Goal: Task Accomplishment & Management: Manage account settings

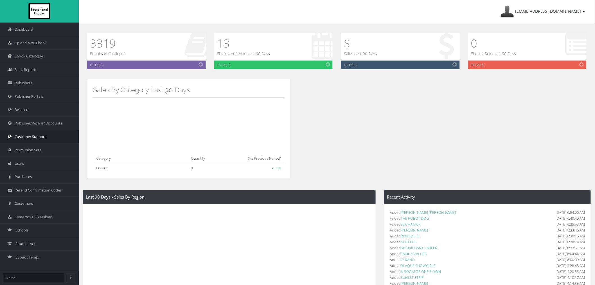
click at [53, 135] on link "Customer Support" at bounding box center [39, 137] width 79 height 14
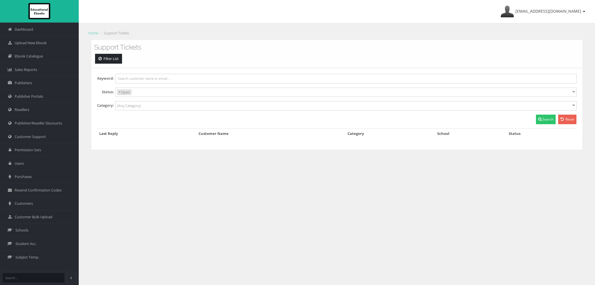
select select
click at [30, 211] on link "Customer Bulk Upload" at bounding box center [39, 217] width 79 height 14
click at [30, 207] on link "Customers" at bounding box center [39, 203] width 79 height 14
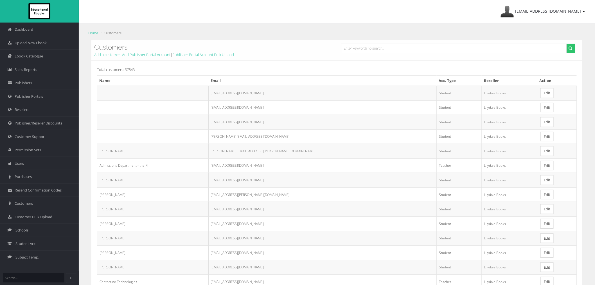
drag, startPoint x: 345, startPoint y: 54, endPoint x: 349, endPoint y: 48, distance: 7.7
click at [345, 54] on form at bounding box center [458, 51] width 243 height 14
click at [357, 34] on ol "Home Customers" at bounding box center [337, 33] width 500 height 8
click at [357, 44] on input "text" at bounding box center [454, 49] width 226 height 10
paste input "[EMAIL_ADDRESS][DOMAIN_NAME]"
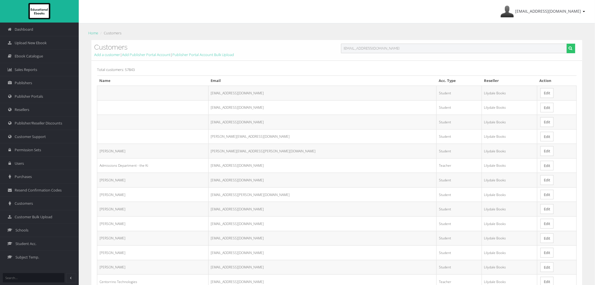
type input "[EMAIL_ADDRESS][DOMAIN_NAME]"
click at [567, 44] on button "submit" at bounding box center [571, 49] width 9 height 10
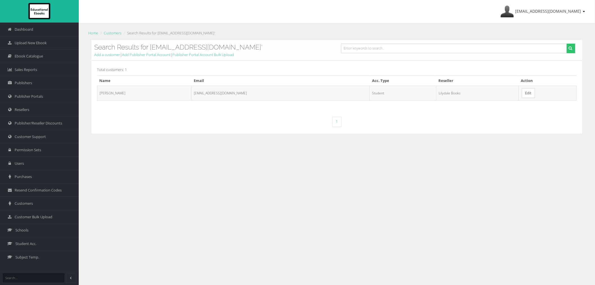
click at [524, 94] on link "Edit" at bounding box center [528, 93] width 13 height 10
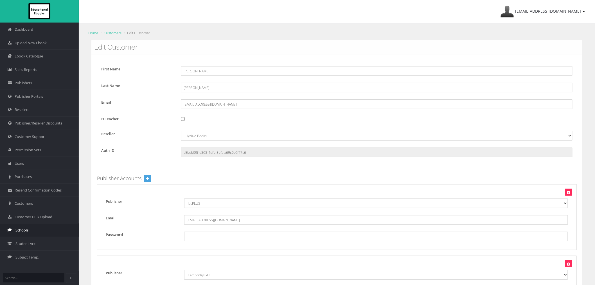
click at [32, 228] on link "Schools" at bounding box center [39, 230] width 79 height 14
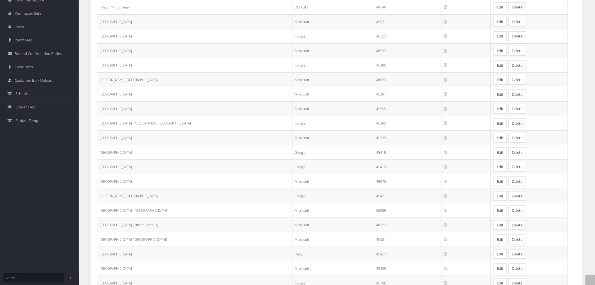
scroll to position [187, 0]
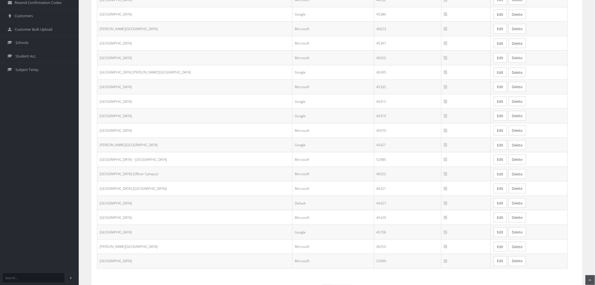
click at [494, 236] on link "Edit" at bounding box center [500, 232] width 13 height 10
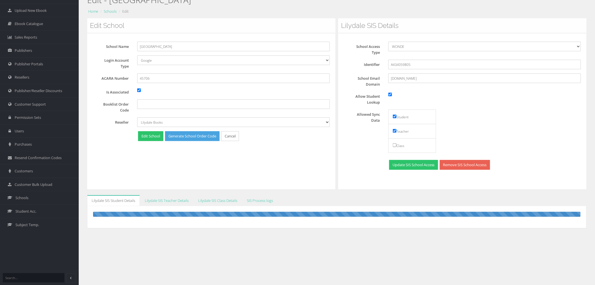
scroll to position [35, 0]
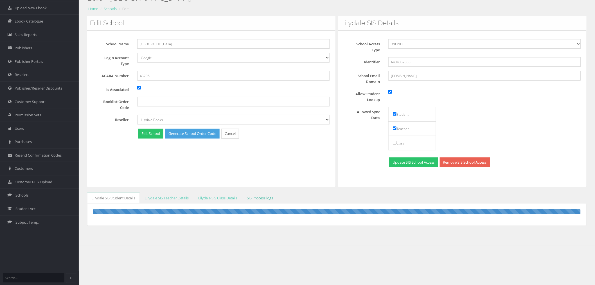
click at [258, 196] on link "SIS Process logs" at bounding box center [260, 197] width 35 height 11
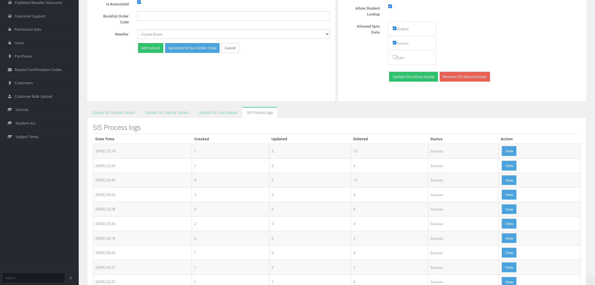
scroll to position [129, 0]
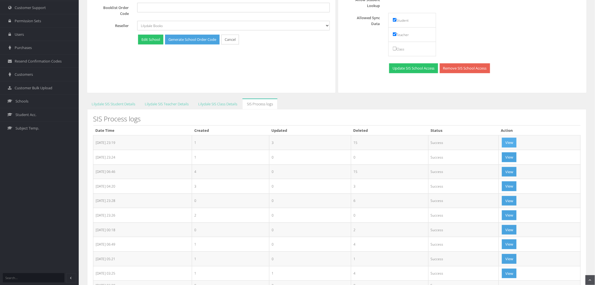
click at [516, 141] on button "View" at bounding box center [509, 143] width 15 height 10
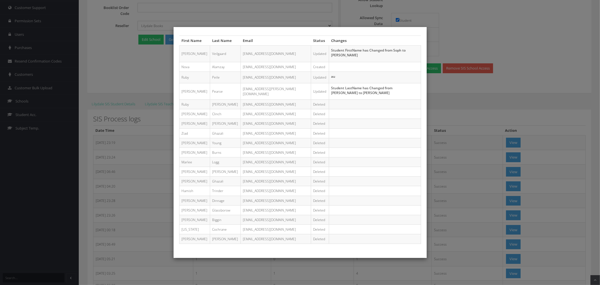
click at [453, 108] on div "First Name Last Name Email Status Changes Sophie Veilgaard 29sveilgaard@mlmc.vi…" at bounding box center [300, 142] width 600 height 285
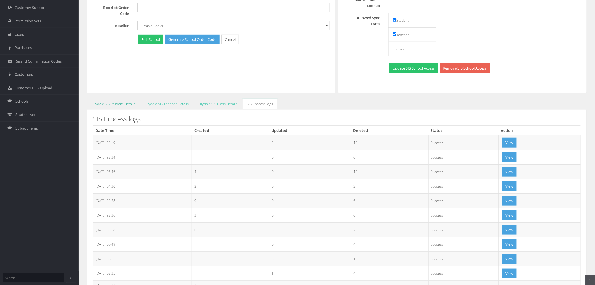
click at [123, 105] on link "Lilydale SIS Student Details" at bounding box center [113, 103] width 53 height 11
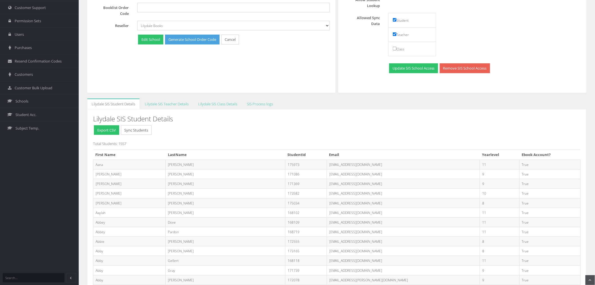
click at [151, 130] on button "Sync Students" at bounding box center [136, 130] width 31 height 10
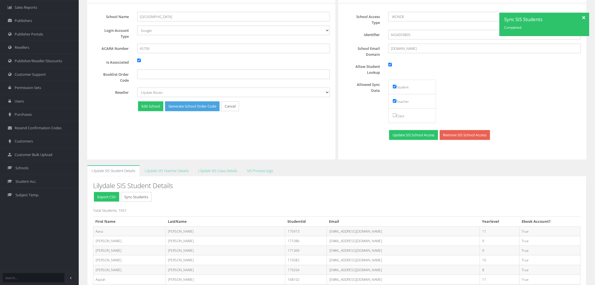
scroll to position [62, 0]
click at [25, 169] on span "Schools" at bounding box center [21, 167] width 13 height 5
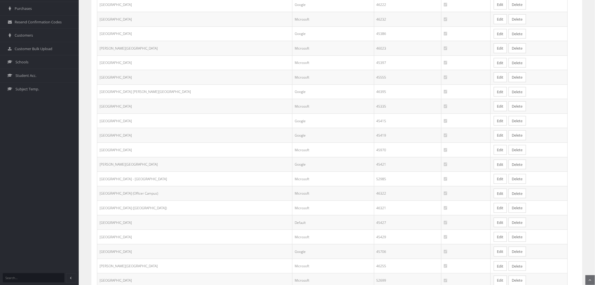
scroll to position [216, 0]
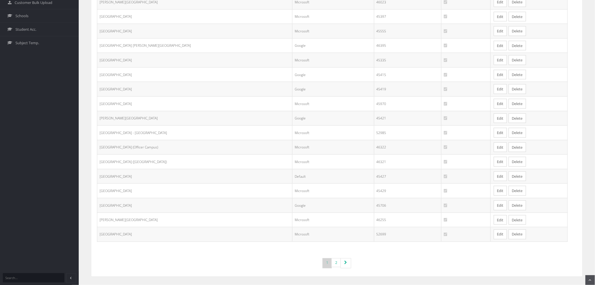
click at [491, 234] on td "Edit Delete" at bounding box center [529, 234] width 77 height 15
click at [494, 234] on link "Edit" at bounding box center [500, 234] width 13 height 10
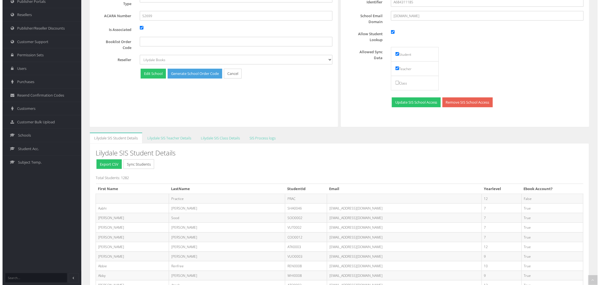
scroll to position [129, 0]
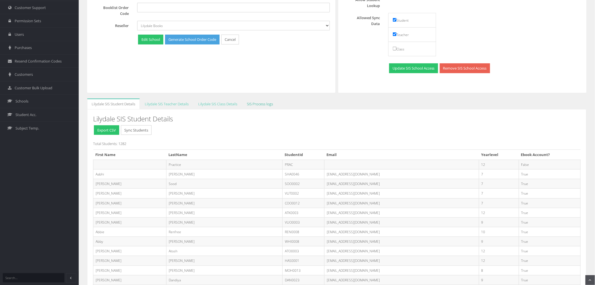
click at [253, 104] on link "SIS Process logs" at bounding box center [260, 103] width 35 height 11
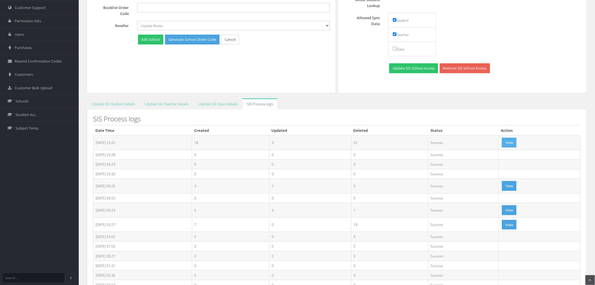
click at [517, 141] on button "View" at bounding box center [509, 143] width 15 height 10
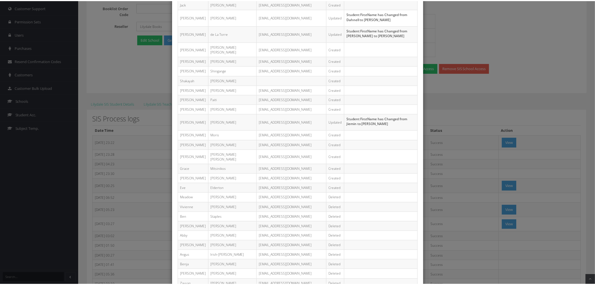
scroll to position [94, 0]
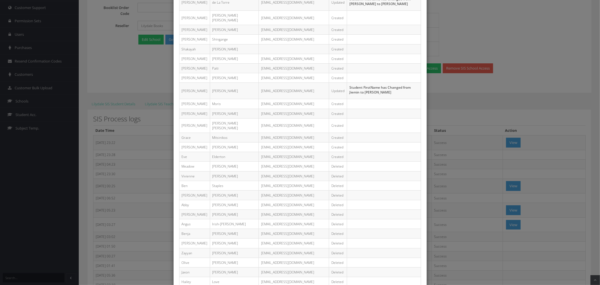
click at [113, 75] on div "First Name Last Name Email Status Changes Ayashe Fernando atfer5@schools.vic.ed…" at bounding box center [300, 142] width 600 height 285
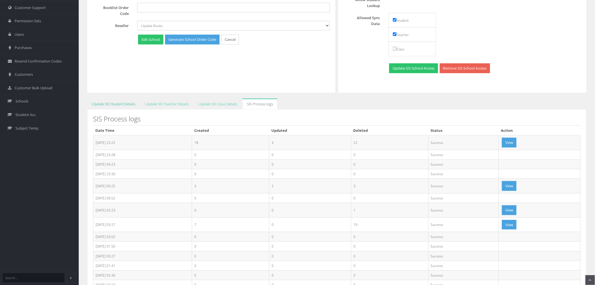
click at [116, 102] on link "Lilydale SIS Student Details" at bounding box center [113, 103] width 53 height 11
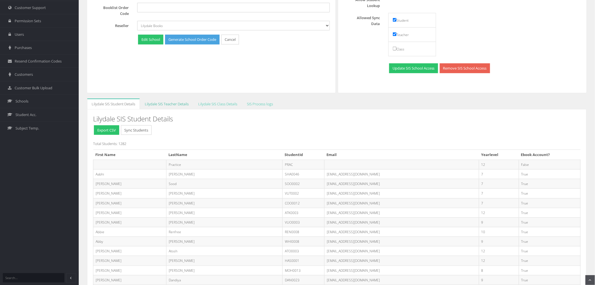
click at [161, 108] on link "Lilydale SIS Teacher Details" at bounding box center [166, 103] width 53 height 11
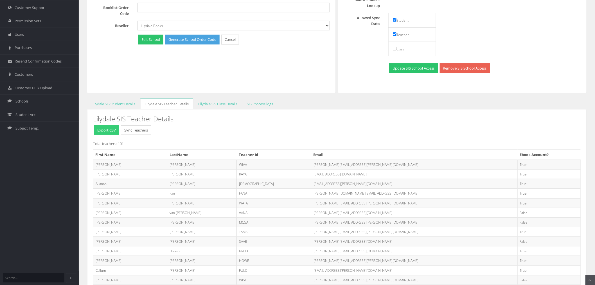
click at [97, 131] on button "Export CSV" at bounding box center [106, 130] width 25 height 10
click at [140, 132] on button "Sync Teachers" at bounding box center [136, 130] width 30 height 10
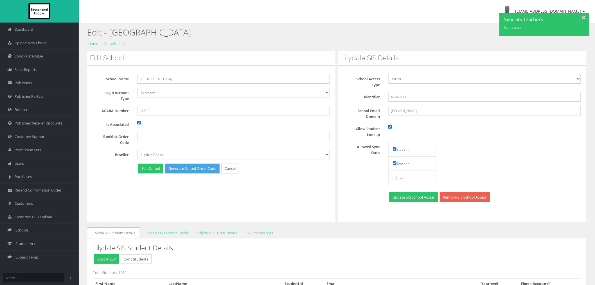
click at [587, 19] on div at bounding box center [585, 17] width 10 height 8
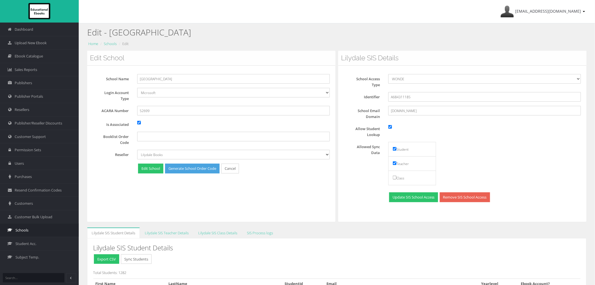
click at [26, 231] on span "Schools" at bounding box center [21, 229] width 13 height 5
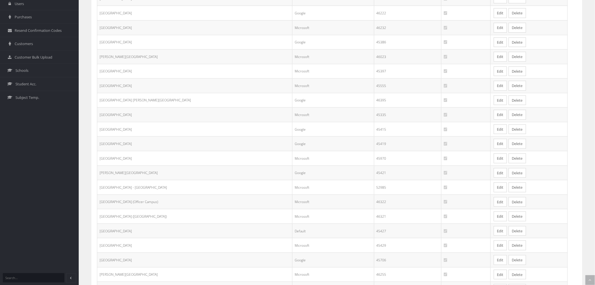
scroll to position [216, 0]
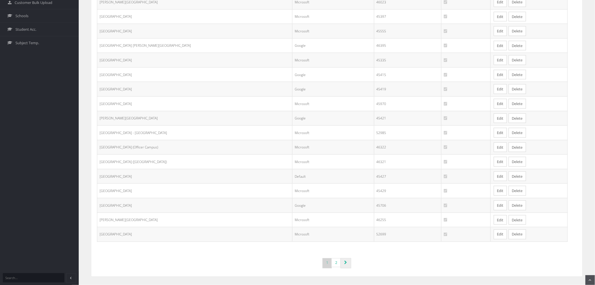
click at [342, 260] on link "Page navigation" at bounding box center [346, 263] width 11 height 10
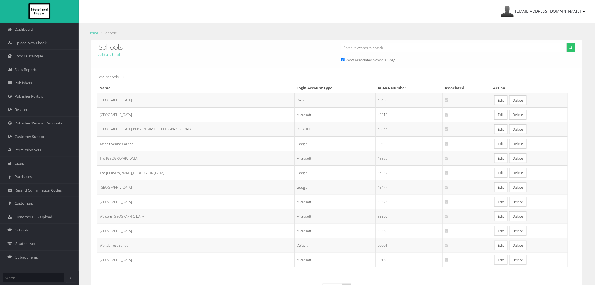
click at [495, 115] on link "Edit" at bounding box center [501, 115] width 13 height 10
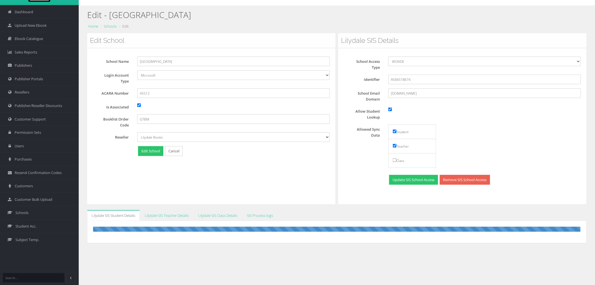
scroll to position [35, 0]
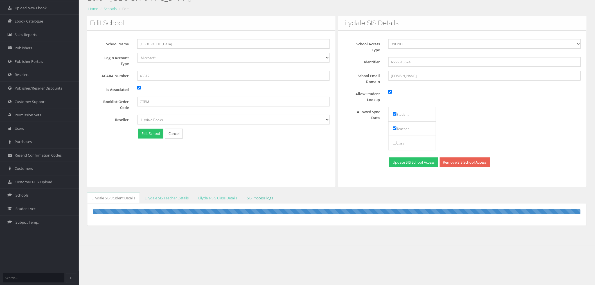
click at [273, 196] on link "SIS Process logs" at bounding box center [260, 197] width 35 height 11
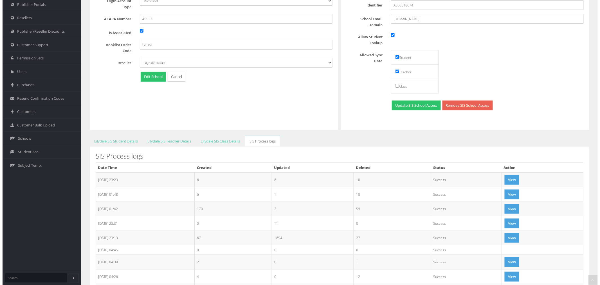
scroll to position [98, 0]
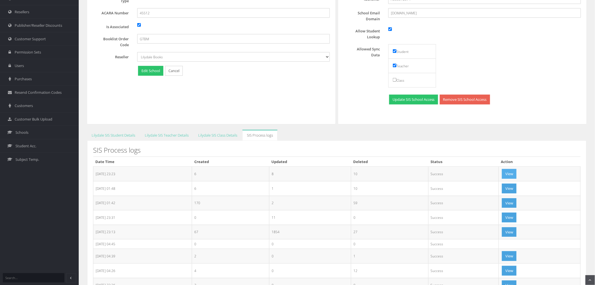
click at [511, 172] on button "View" at bounding box center [509, 174] width 15 height 10
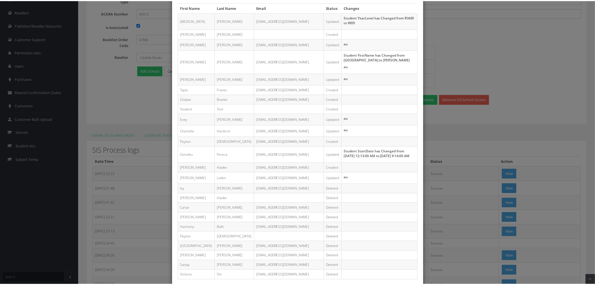
scroll to position [0, 0]
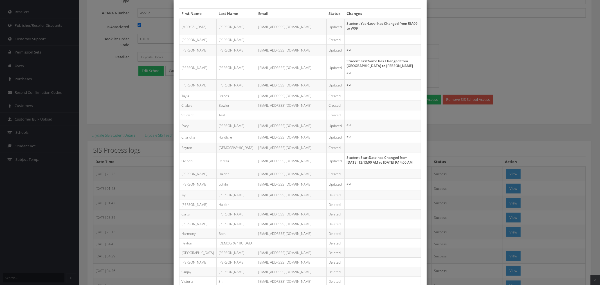
click at [491, 120] on div "First Name Last Name Email Status Changes [GEOGRAPHIC_DATA][PERSON_NAME] [EMAIL…" at bounding box center [300, 142] width 600 height 285
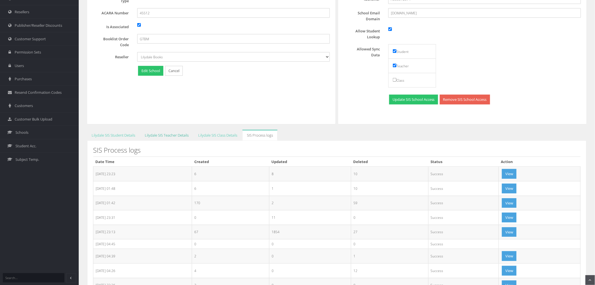
click at [174, 137] on link "Lilydale SIS Teacher Details" at bounding box center [166, 135] width 53 height 11
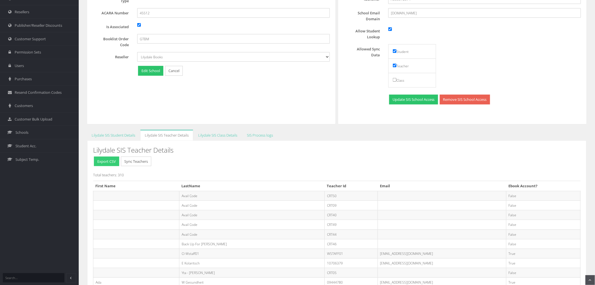
click at [107, 164] on button "Export CSV" at bounding box center [106, 161] width 25 height 10
click at [142, 160] on button "Sync Teachers" at bounding box center [136, 161] width 30 height 10
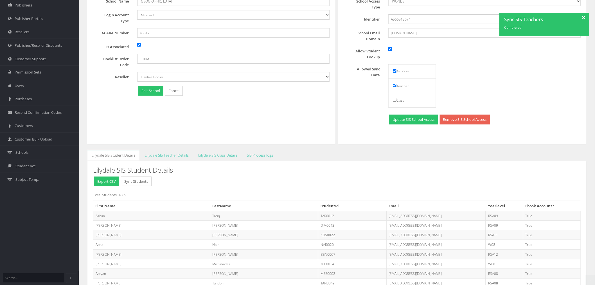
scroll to position [125, 0]
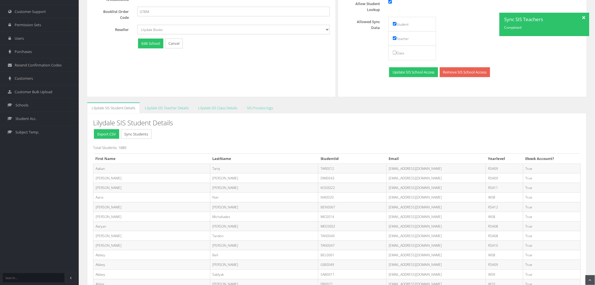
click at [134, 134] on button "Sync Students" at bounding box center [136, 134] width 31 height 10
click at [585, 17] on div at bounding box center [585, 17] width 10 height 8
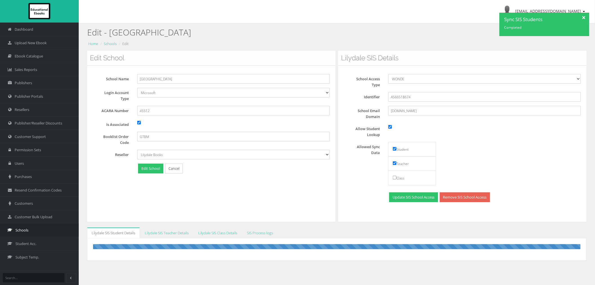
click at [27, 234] on link "Schools" at bounding box center [39, 230] width 79 height 14
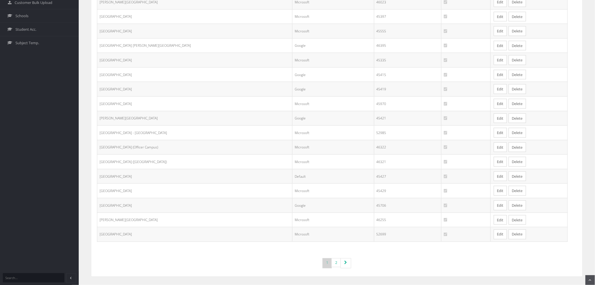
scroll to position [216, 0]
click at [334, 263] on link "2" at bounding box center [336, 262] width 9 height 9
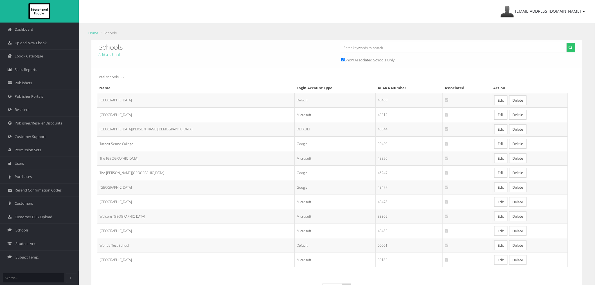
click at [495, 173] on link "Edit" at bounding box center [501, 173] width 13 height 10
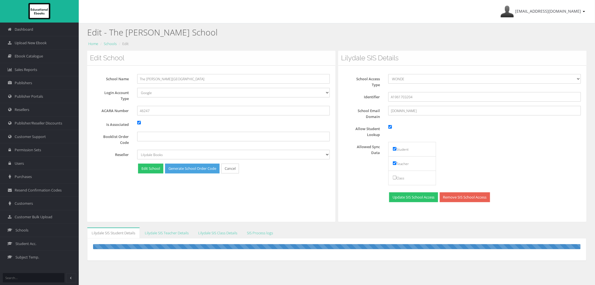
scroll to position [35, 0]
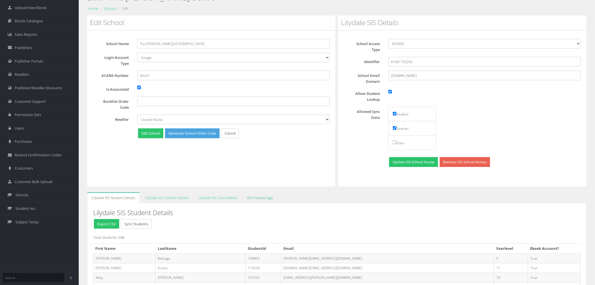
click at [257, 199] on link "SIS Process logs" at bounding box center [260, 197] width 35 height 11
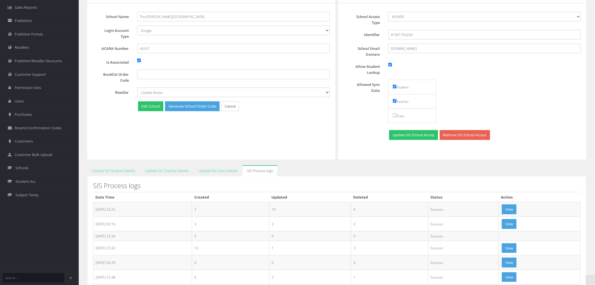
scroll to position [98, 0]
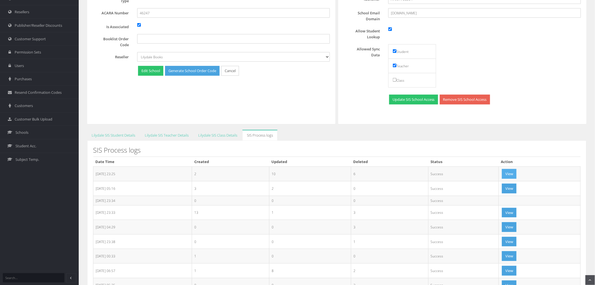
click at [517, 171] on button "View" at bounding box center [509, 174] width 15 height 10
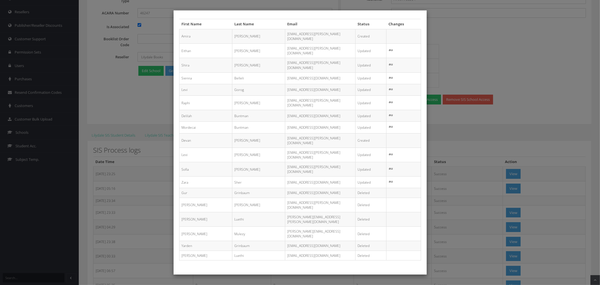
click at [468, 133] on div "First Name Last Name Email Status Changes Amira Rickards amira.rickards@kds.vic…" at bounding box center [300, 142] width 600 height 285
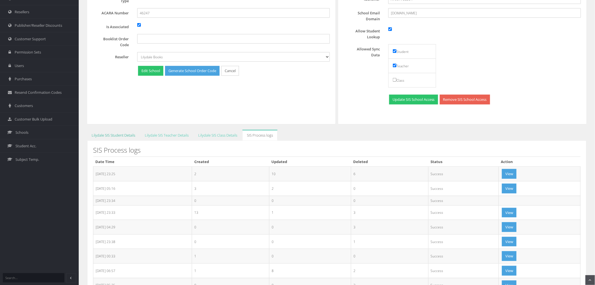
click at [110, 135] on link "Lilydale SIS Student Details" at bounding box center [113, 135] width 53 height 11
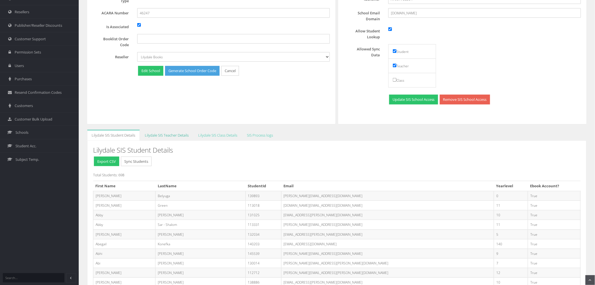
click at [174, 134] on link "Lilydale SIS Teacher Details" at bounding box center [166, 135] width 53 height 11
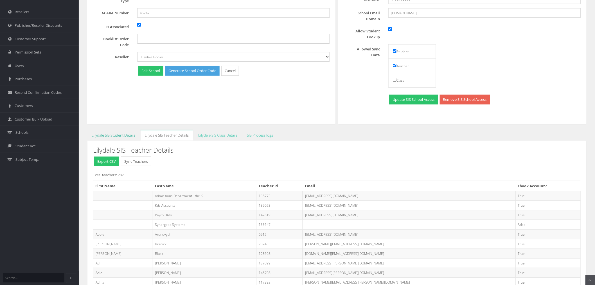
click at [116, 136] on link "Lilydale SIS Student Details" at bounding box center [113, 135] width 53 height 11
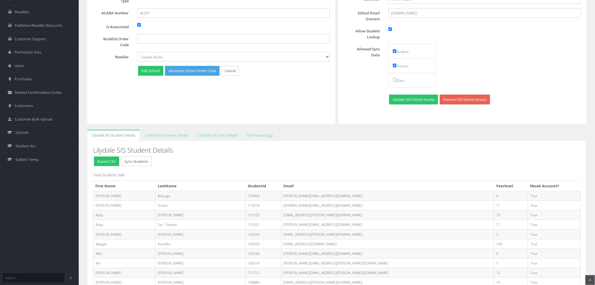
click at [131, 160] on button "Sync Students" at bounding box center [136, 161] width 31 height 10
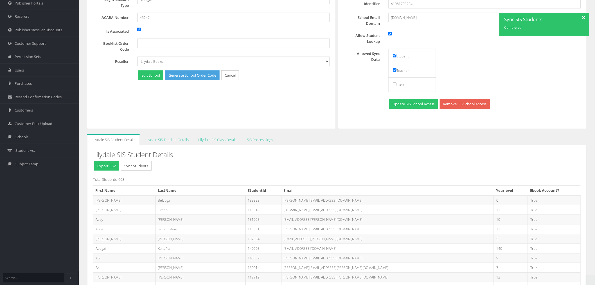
scroll to position [94, 0]
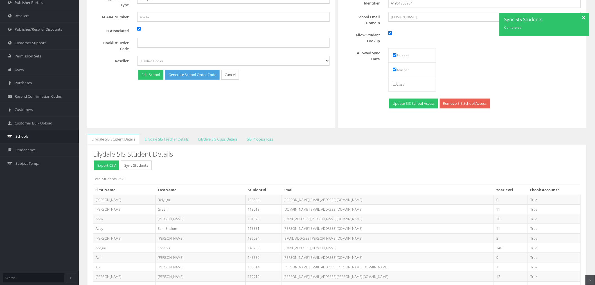
click at [32, 138] on link "Schools" at bounding box center [39, 136] width 79 height 14
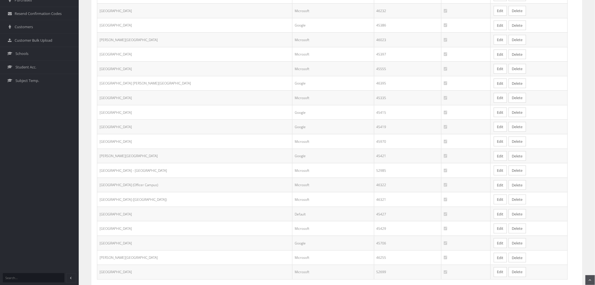
scroll to position [187, 0]
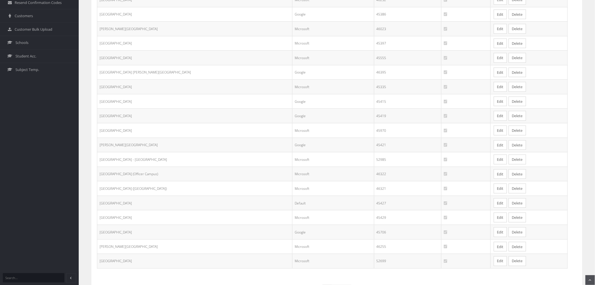
click at [494, 248] on link "Edit" at bounding box center [500, 247] width 13 height 10
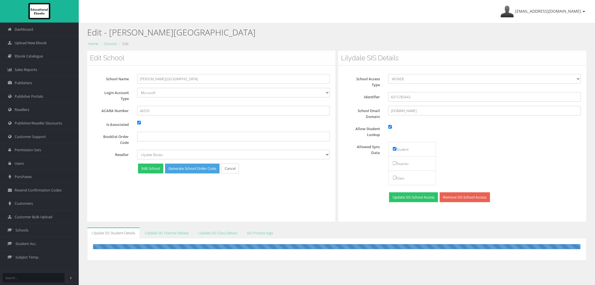
click at [282, 198] on div "Edit School School Name [PERSON_NAME][GEOGRAPHIC_DATA] Login Account Type Defau…" at bounding box center [211, 136] width 248 height 171
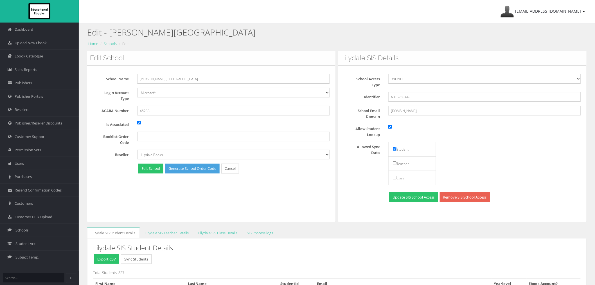
scroll to position [170, 0]
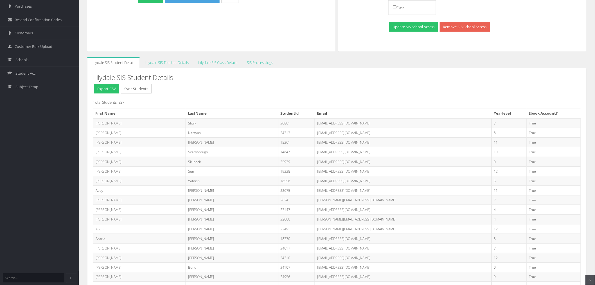
click at [392, 205] on td "[EMAIL_ADDRESS][DOMAIN_NAME]" at bounding box center [403, 210] width 177 height 10
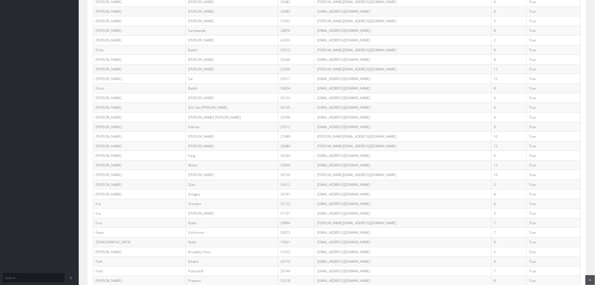
click at [492, 112] on td "4" at bounding box center [509, 108] width 35 height 10
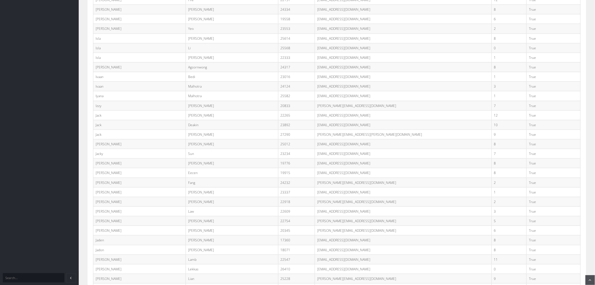
click at [527, 129] on td "True" at bounding box center [554, 125] width 54 height 10
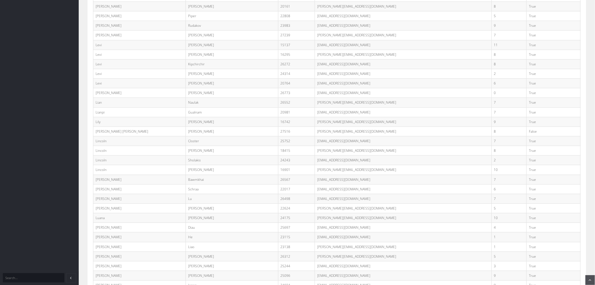
click at [228, 146] on td "Closter" at bounding box center [232, 141] width 93 height 10
click at [336, 136] on td "Wu-Li@Student.oxley.vic.edu.au" at bounding box center [403, 131] width 177 height 10
copy tr "Wu-Li@Student.oxley.vic.edu.au"
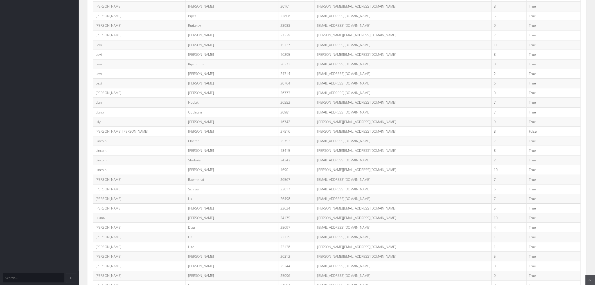
click at [291, 155] on td "18415" at bounding box center [296, 151] width 37 height 10
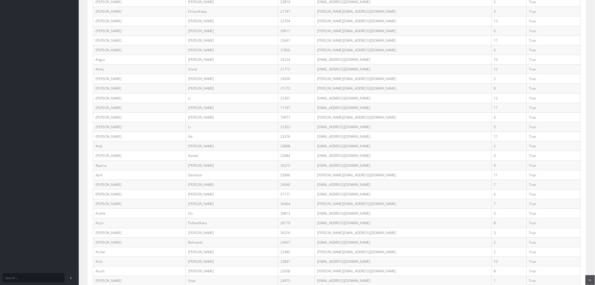
scroll to position [0, 0]
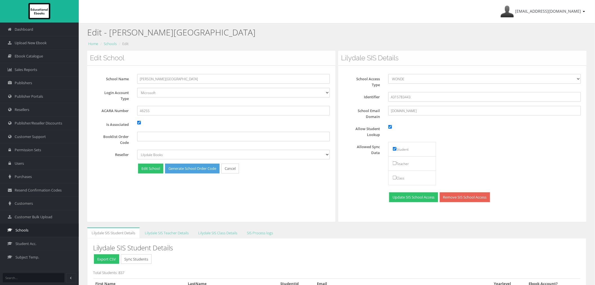
click at [47, 231] on link "Schools" at bounding box center [39, 230] width 79 height 14
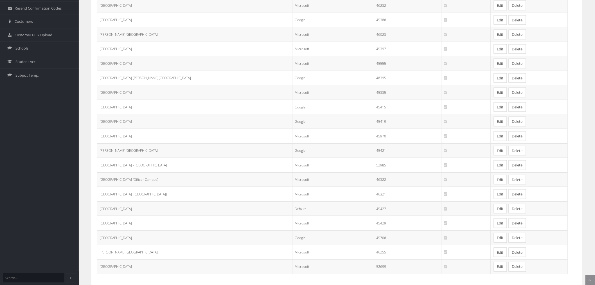
scroll to position [216, 0]
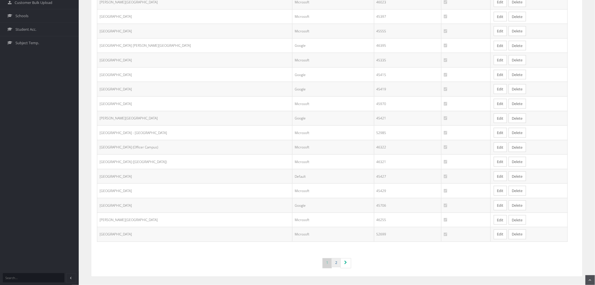
click at [337, 266] on link "2" at bounding box center [336, 262] width 9 height 9
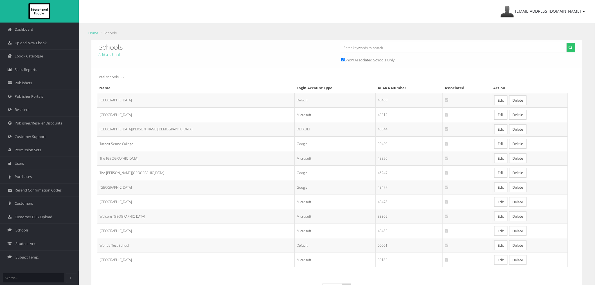
click at [495, 117] on link "Edit" at bounding box center [501, 115] width 13 height 10
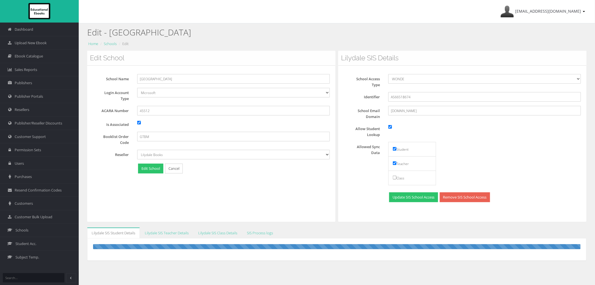
click at [313, 205] on div "Edit School School Name Rowville Secondary College Login Account Type Default G…" at bounding box center [211, 136] width 248 height 171
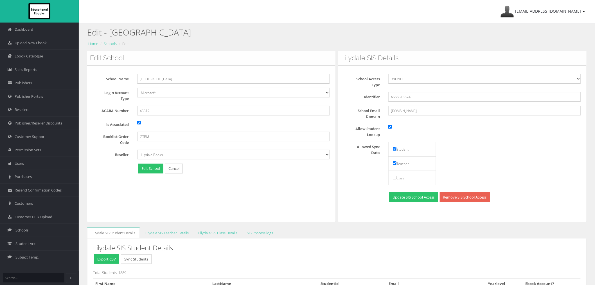
scroll to position [14207, 0]
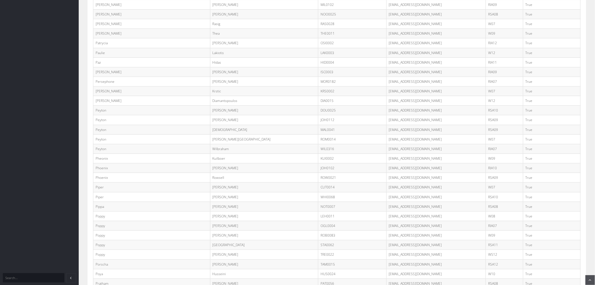
click at [387, 134] on td "MAL0041@rowvillesc.vic.edu.au" at bounding box center [437, 130] width 100 height 10
copy tr "MAL0041@rowvillesc.vic.edu.au"
click at [486, 125] on td "RSA09" at bounding box center [504, 120] width 37 height 10
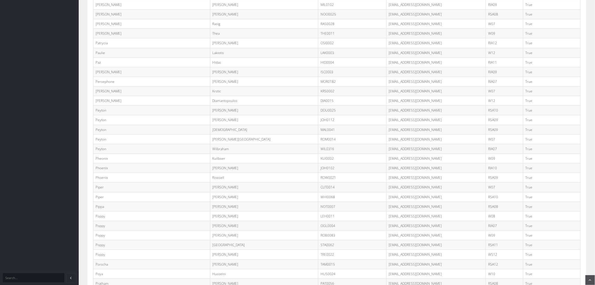
click at [436, 77] on td "ISC0003@rowvillesc.vic.edu.au" at bounding box center [437, 72] width 100 height 10
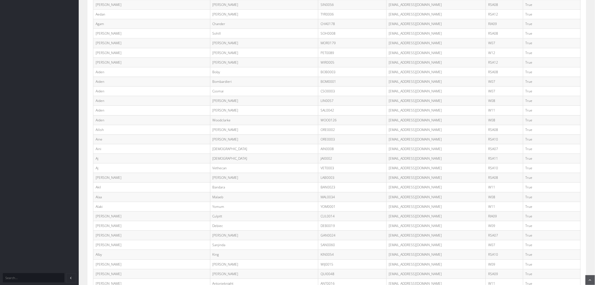
scroll to position [0, 0]
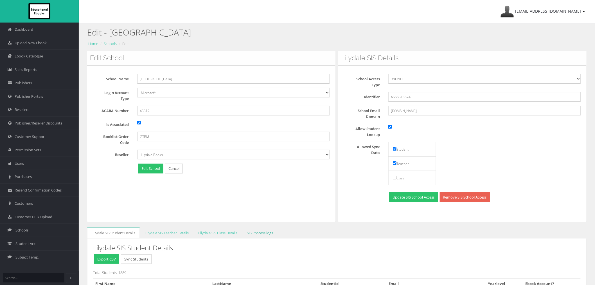
click at [257, 235] on link "SIS Process logs" at bounding box center [260, 232] width 35 height 11
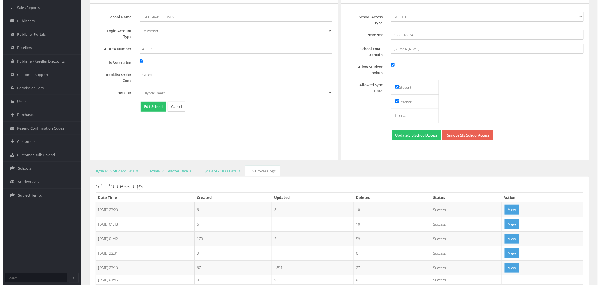
scroll to position [62, 0]
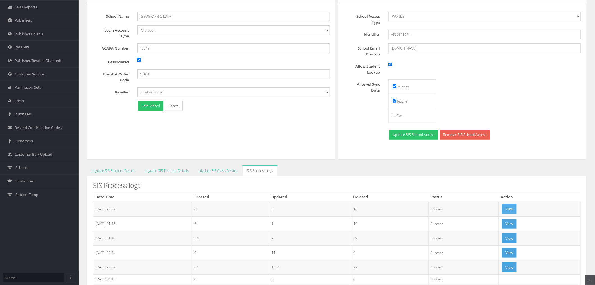
click at [514, 210] on button "View" at bounding box center [509, 209] width 15 height 10
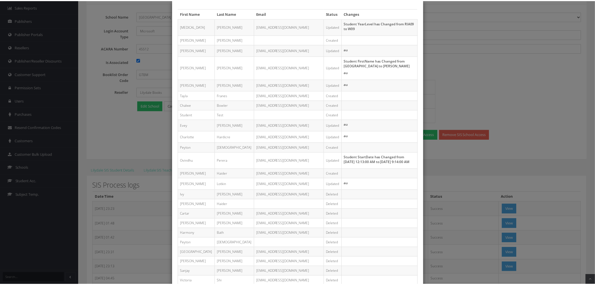
scroll to position [0, 0]
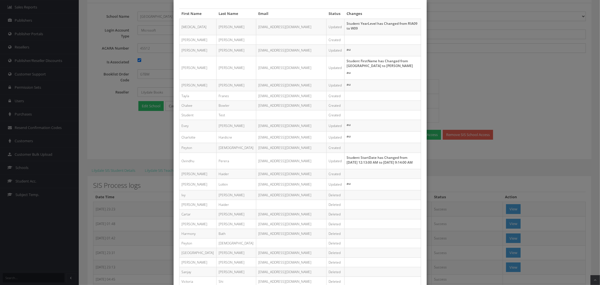
click at [433, 217] on div "First Name Last Name Email Status Changes Kyra Romeo ROM0011@rowvillesc.vic.edu…" at bounding box center [300, 142] width 600 height 285
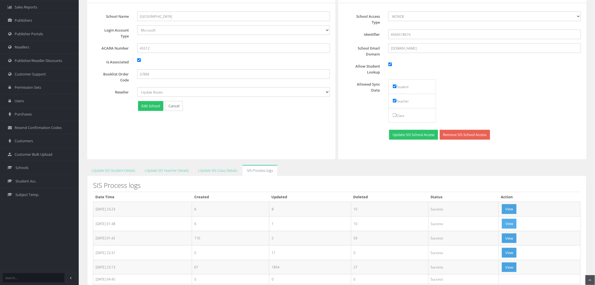
click at [507, 222] on button "View" at bounding box center [509, 224] width 15 height 10
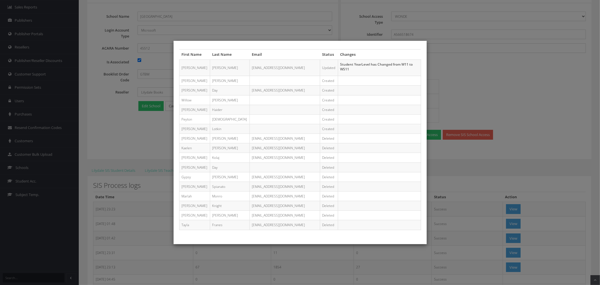
click at [456, 183] on div "First Name Last Name Email Status Changes Marc Al Halabi ALH0003@rowvillesc.vic…" at bounding box center [300, 142] width 600 height 285
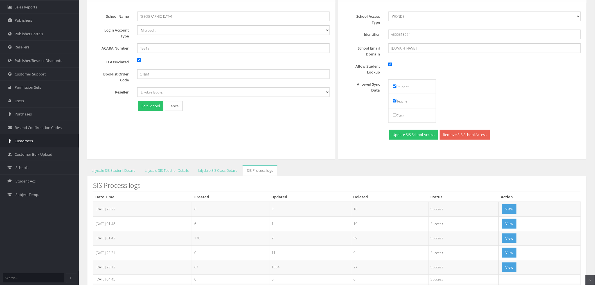
click at [33, 143] on span "Customers" at bounding box center [24, 140] width 18 height 5
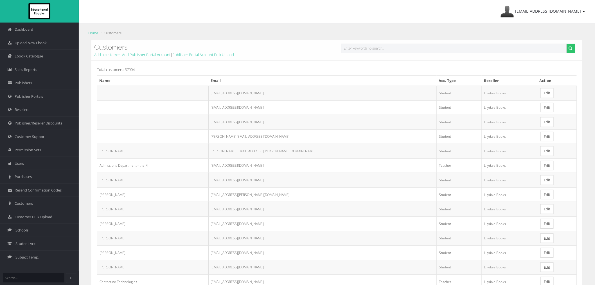
click at [382, 46] on input "text" at bounding box center [454, 49] width 226 height 10
paste input "[EMAIL_ADDRESS][DOMAIN_NAME]"
type input "[EMAIL_ADDRESS][DOMAIN_NAME]"
click at [567, 44] on button "submit" at bounding box center [571, 49] width 9 height 10
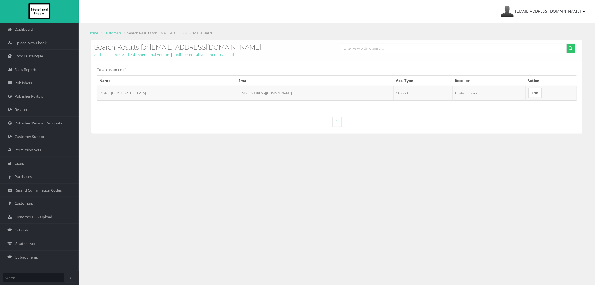
click at [529, 92] on link "Edit" at bounding box center [535, 93] width 13 height 10
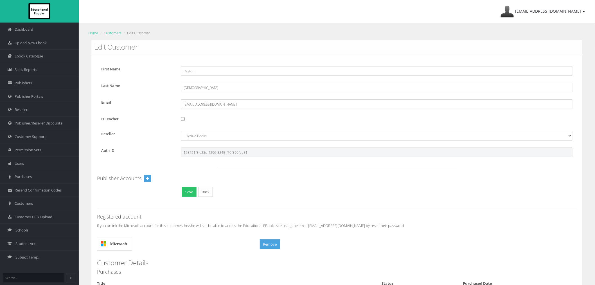
click at [235, 156] on input "178721f8-a23d-4296-8245-f70f390fee51" at bounding box center [377, 152] width 392 height 10
click at [24, 205] on span "Customers" at bounding box center [24, 203] width 18 height 5
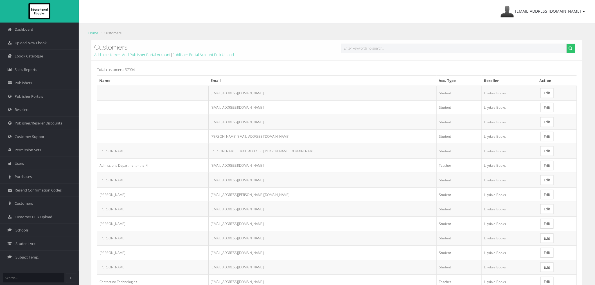
click at [416, 49] on input "text" at bounding box center [454, 49] width 226 height 10
paste input "[EMAIL_ADDRESS][DOMAIN_NAME]"
type input "[EMAIL_ADDRESS][DOMAIN_NAME]"
click at [567, 44] on button "submit" at bounding box center [571, 49] width 9 height 10
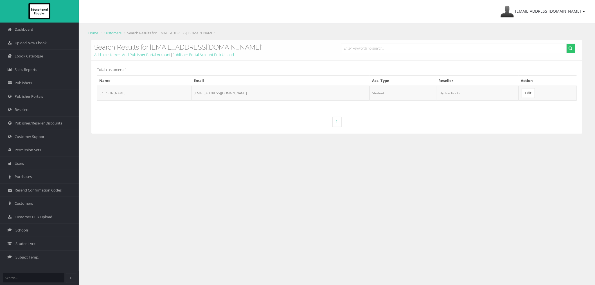
click at [522, 93] on link "Edit" at bounding box center [528, 93] width 13 height 10
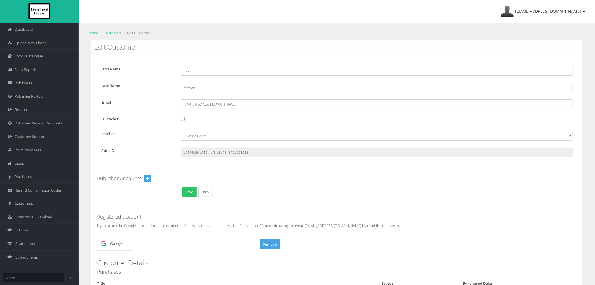
click at [121, 35] on li "Customers" at bounding box center [110, 33] width 23 height 6
click at [119, 33] on link "Customers" at bounding box center [113, 32] width 18 height 5
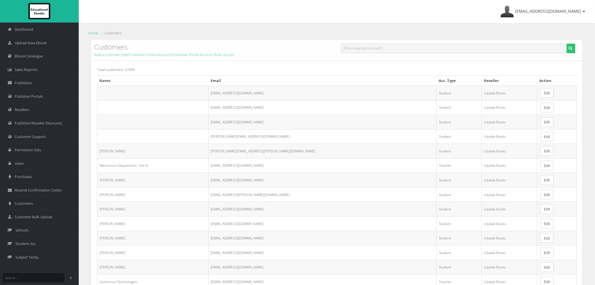
click at [496, 45] on input "text" at bounding box center [454, 49] width 226 height 10
paste input "[EMAIL_ADDRESS][DOMAIN_NAME]"
type input "[EMAIL_ADDRESS][DOMAIN_NAME]"
click at [567, 44] on button "submit" at bounding box center [571, 49] width 9 height 10
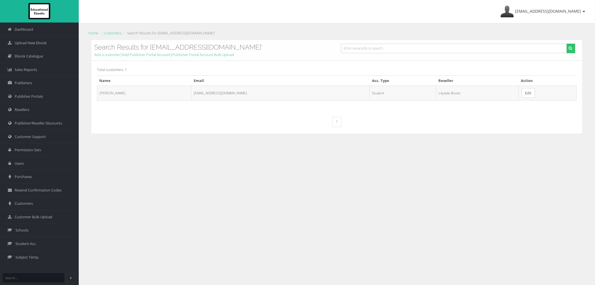
click at [523, 92] on link "Edit" at bounding box center [528, 93] width 13 height 10
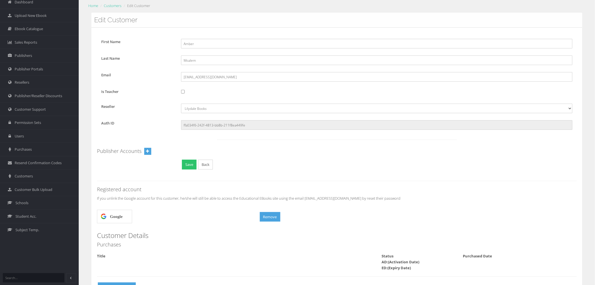
scroll to position [54, 0]
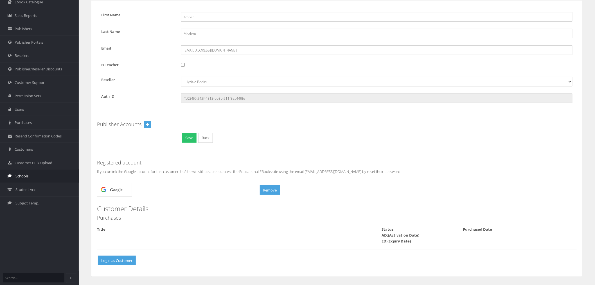
click at [38, 174] on link "Schools" at bounding box center [39, 176] width 79 height 14
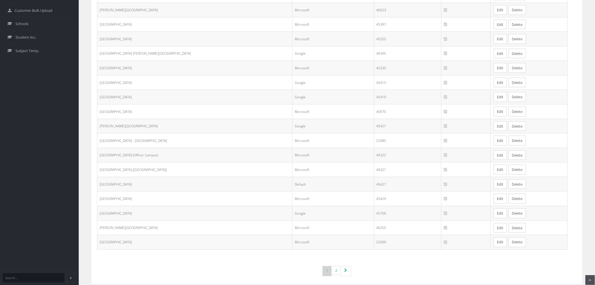
scroll to position [216, 0]
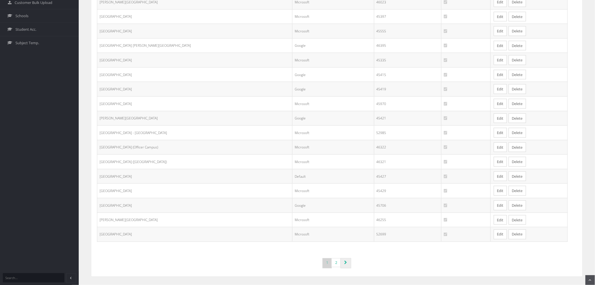
click at [346, 262] on icon "Page navigation" at bounding box center [345, 263] width 3 height 4
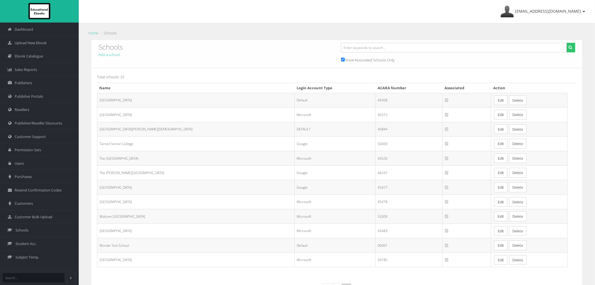
click at [495, 174] on link "Edit" at bounding box center [501, 173] width 13 height 10
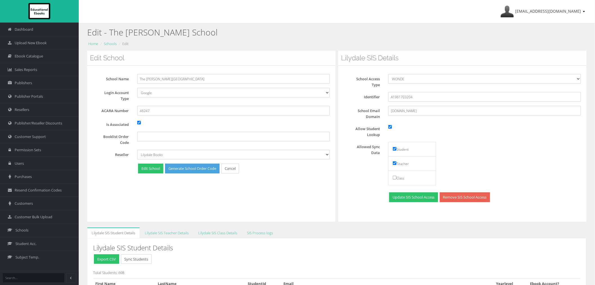
click at [281, 204] on div "Edit School School Name The King David School Login Account Type Default Google…" at bounding box center [211, 136] width 248 height 171
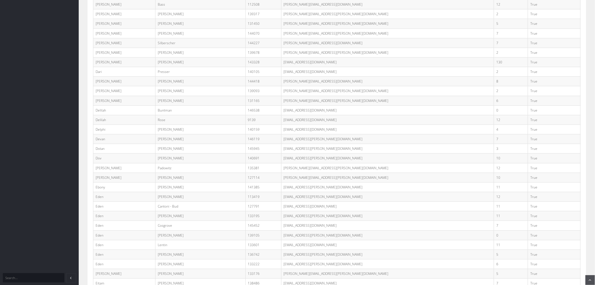
click at [313, 143] on td "devan.cohen@kds.vic.edu.au" at bounding box center [387, 139] width 213 height 10
click at [313, 143] on td "[EMAIL_ADDRESS][PERSON_NAME][DOMAIN_NAME]" at bounding box center [387, 139] width 213 height 10
copy tr "devan.cohen@kds.vic.edu.au"
drag, startPoint x: 561, startPoint y: 143, endPoint x: 554, endPoint y: 142, distance: 6.5
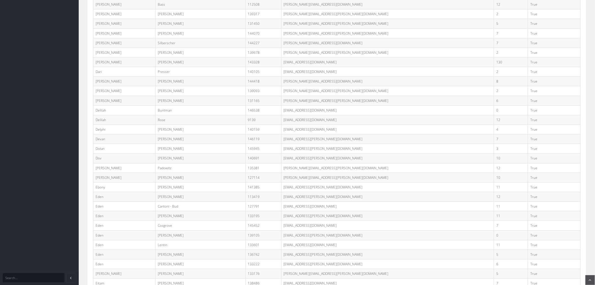
click at [561, 143] on td "True" at bounding box center [554, 139] width 53 height 10
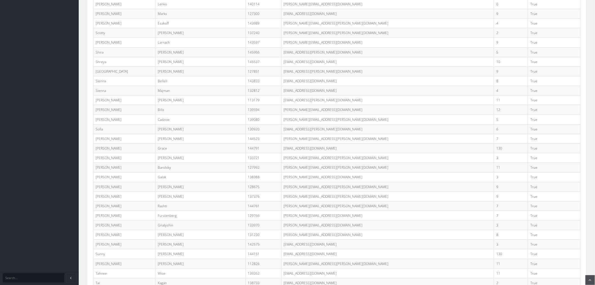
click at [327, 134] on td "sofia.bruell@kds.vic.edu.au" at bounding box center [387, 129] width 213 height 10
copy tr "sofia.bruell@kds.vic.edu.au"
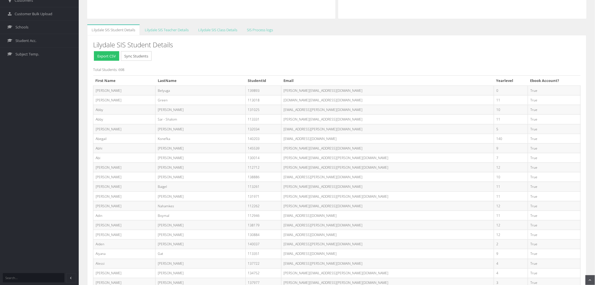
scroll to position [0, 0]
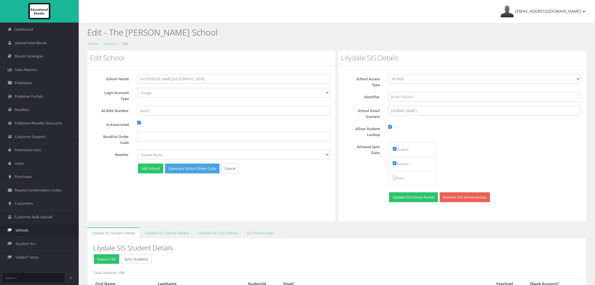
click at [23, 232] on span "Schools" at bounding box center [21, 229] width 13 height 5
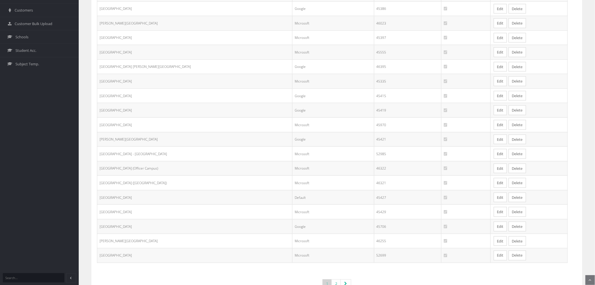
scroll to position [216, 0]
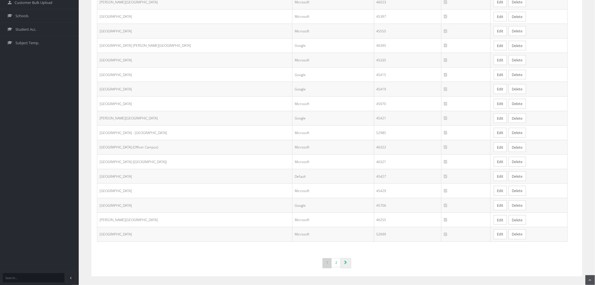
click at [345, 262] on icon "Page navigation" at bounding box center [345, 263] width 3 height 4
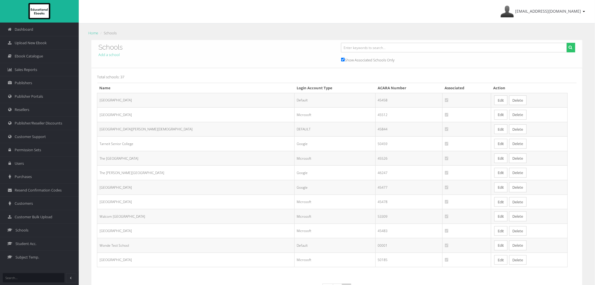
click at [495, 201] on link "Edit" at bounding box center [501, 202] width 13 height 10
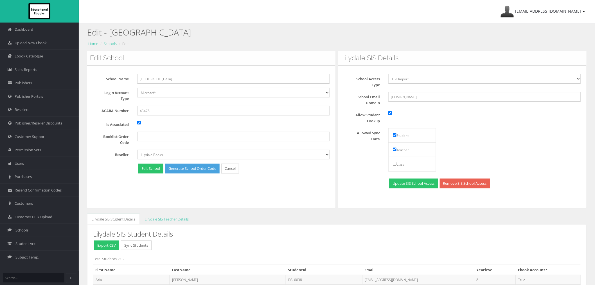
click at [267, 199] on div "Edit School School Name Upwey High School Login Account Type Default Google Mic…" at bounding box center [211, 129] width 248 height 157
click at [18, 207] on link "Customers" at bounding box center [39, 203] width 79 height 14
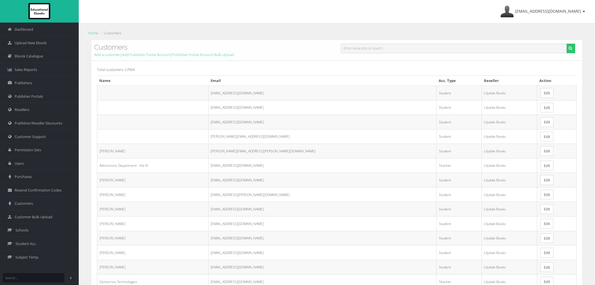
click at [389, 51] on input "text" at bounding box center [454, 49] width 226 height 10
paste input "[EMAIL_ADDRESS][PERSON_NAME][DOMAIN_NAME]"
type input "[EMAIL_ADDRESS][PERSON_NAME][DOMAIN_NAME]"
click at [567, 44] on button "submit" at bounding box center [571, 49] width 9 height 10
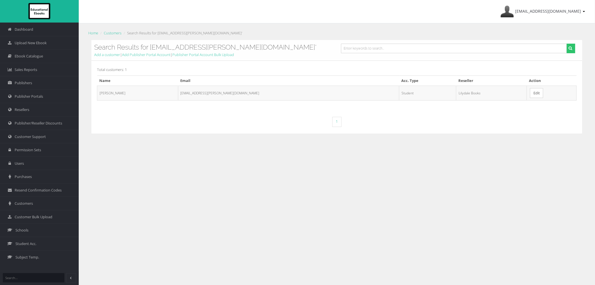
click at [530, 96] on link "Edit" at bounding box center [536, 93] width 13 height 10
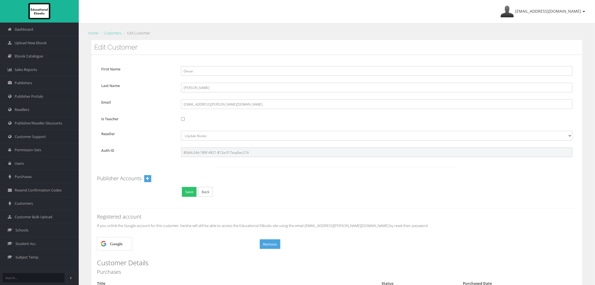
click at [211, 153] on input "85b9c24d-189f-4921-813a-017eaa5ec216" at bounding box center [377, 152] width 392 height 10
click at [108, 35] on link "Customers" at bounding box center [113, 32] width 18 height 5
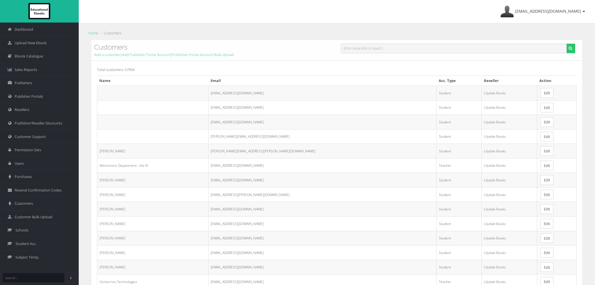
click at [479, 50] on input "text" at bounding box center [454, 49] width 226 height 10
paste input "[EMAIL_ADDRESS][PERSON_NAME][DOMAIN_NAME]"
type input "[EMAIL_ADDRESS][PERSON_NAME][DOMAIN_NAME]"
click at [567, 44] on button "submit" at bounding box center [571, 49] width 9 height 10
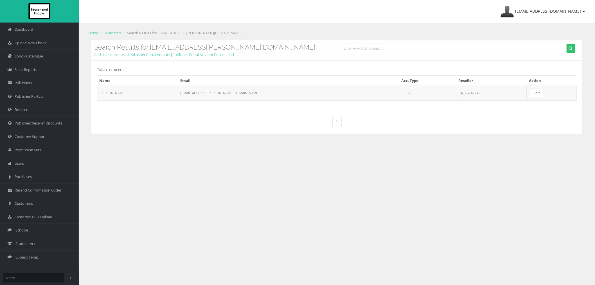
click at [527, 95] on td "Edit" at bounding box center [552, 93] width 50 height 15
click at [530, 93] on link "Edit" at bounding box center [536, 93] width 13 height 10
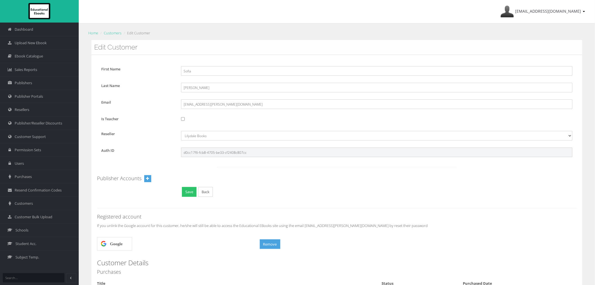
click at [206, 154] on input "d0cc17f6-fcb8-4705-be33-cf2408c807cc" at bounding box center [377, 152] width 392 height 10
click at [39, 205] on link "Customers" at bounding box center [39, 203] width 79 height 14
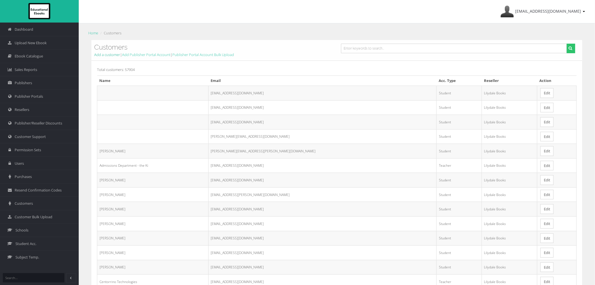
click at [111, 56] on link "Add a customer" at bounding box center [107, 54] width 26 height 5
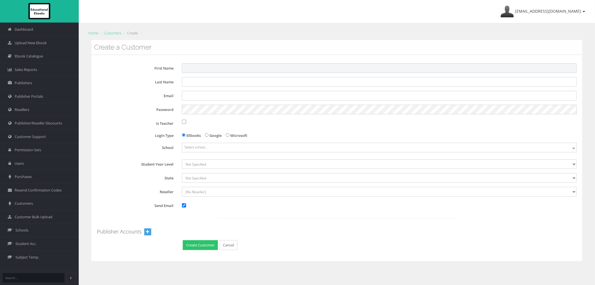
click at [188, 71] on input "First Name" at bounding box center [379, 68] width 395 height 10
paste input "[PERSON_NAME]"
type input "[PERSON_NAME]"
click at [328, 83] on input "Last Name" at bounding box center [379, 82] width 395 height 10
paste input "Fromholtz"
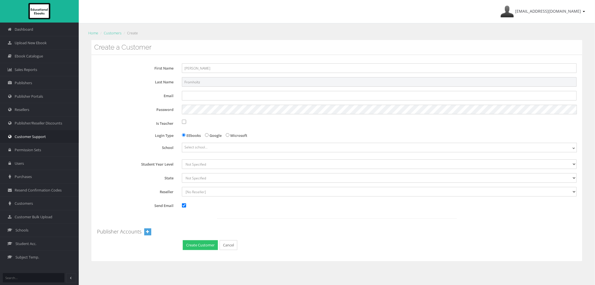
type input "Fromholtz"
drag, startPoint x: 155, startPoint y: 127, endPoint x: 161, endPoint y: 132, distance: 7.0
click at [155, 127] on div "First Name [GEOGRAPHIC_DATA] Last Name Fromholtz Email Password Is Teacher Logi…" at bounding box center [337, 157] width 480 height 188
click at [198, 147] on span "Select school..." at bounding box center [196, 147] width 23 height 5
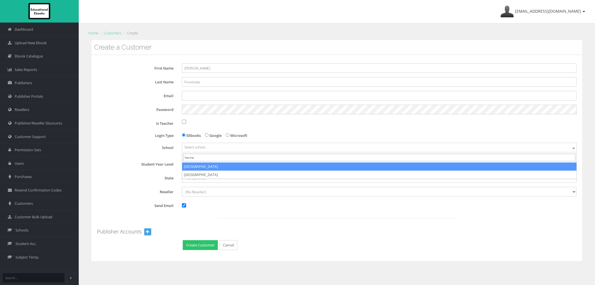
type input "herne"
select select "e1eb4817-5dfa-eb11-a9a8-0272d098c78b"
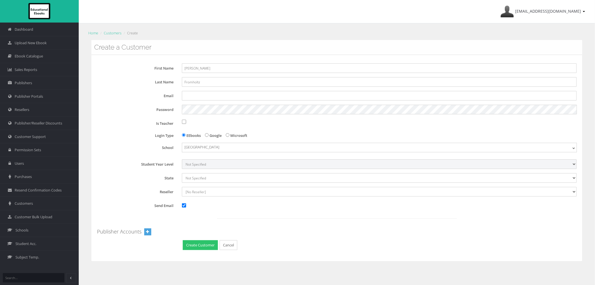
click at [195, 165] on select "Not Specified 7 8 9 10 11 12" at bounding box center [379, 164] width 395 height 10
select select "11"
click at [182, 159] on select "Not Specified 7 8 9 10 11 12" at bounding box center [379, 164] width 395 height 10
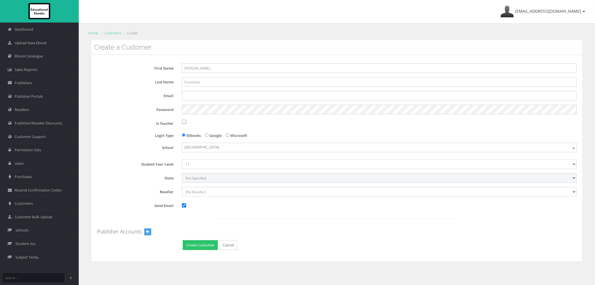
click at [196, 180] on select "Not Specified [GEOGRAPHIC_DATA] International [GEOGRAPHIC_DATA] [GEOGRAPHIC_DAT…" at bounding box center [379, 178] width 395 height 10
select select "6"
click at [182, 173] on select "Not Specified [GEOGRAPHIC_DATA] International [GEOGRAPHIC_DATA] [GEOGRAPHIC_DAT…" at bounding box center [379, 178] width 395 height 10
click at [196, 195] on select "[No Reseller] Lilydale Books JP Books Victoria Pty Ltd Lamont Books Better Books" at bounding box center [379, 192] width 395 height 10
select select "982ec6f6-a058-e411-9fc3-00155d7a4405"
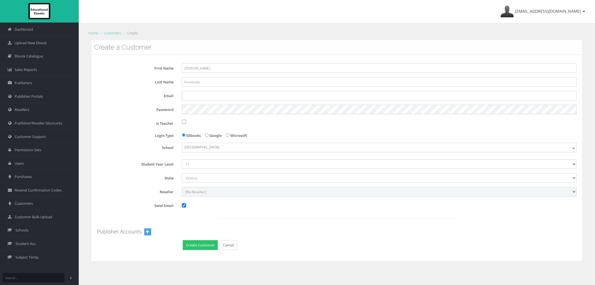
click at [182, 187] on select "[No Reseller] Lilydale Books JP Books Victoria Pty Ltd Lamont Books Better Books" at bounding box center [379, 192] width 395 height 10
click at [183, 205] on input "Send Email" at bounding box center [184, 205] width 4 height 4
checkbox input "false"
click at [196, 246] on button "Create Customer" at bounding box center [200, 245] width 35 height 10
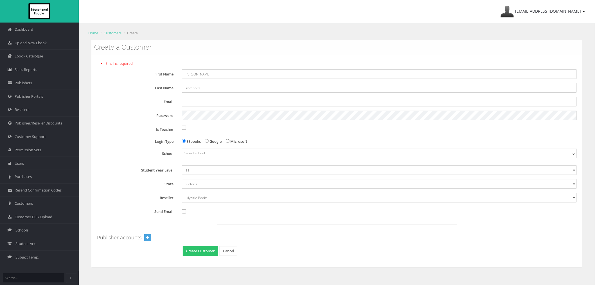
click at [190, 107] on div "First Name [GEOGRAPHIC_DATA] Last Name Fromholtz Email Password Is Teacher Logi…" at bounding box center [337, 163] width 480 height 188
click at [191, 104] on input "Email" at bounding box center [379, 102] width 395 height 10
paste input "[PERSON_NAME][EMAIL_ADDRESS][PERSON_NAME][DOMAIN_NAME]"
type input "[PERSON_NAME][EMAIL_ADDRESS][PERSON_NAME][DOMAIN_NAME]"
click at [137, 121] on div "First Name [GEOGRAPHIC_DATA] Last Name Fromholtz Email [PERSON_NAME][EMAIL_ADDR…" at bounding box center [337, 163] width 480 height 188
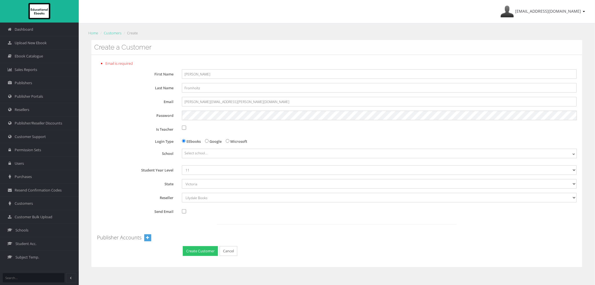
click at [79, 117] on div "[EMAIL_ADDRESS][DOMAIN_NAME] My Account Sign Out Home Customers Create Create a…" at bounding box center [337, 160] width 517 height 320
click at [188, 153] on span "Select school..." at bounding box center [196, 153] width 23 height 5
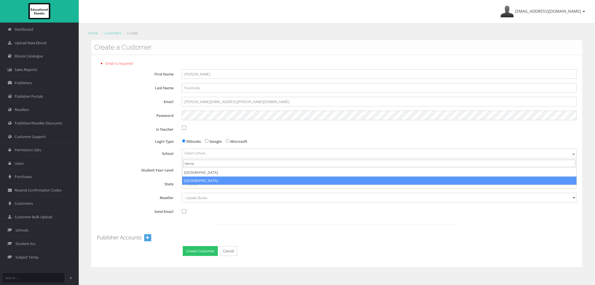
type input "herne"
select select "e0eb4817-5dfa-eb11-a9a8-0272d098c78b"
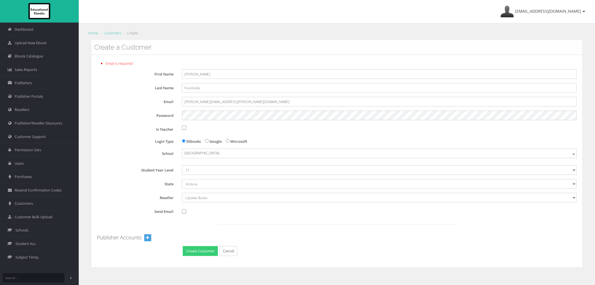
click at [195, 249] on button "Create Customer" at bounding box center [200, 251] width 35 height 10
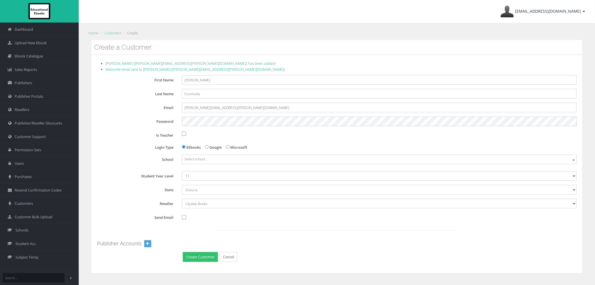
click at [552, 17] on link "[EMAIL_ADDRESS][DOMAIN_NAME]" at bounding box center [543, 11] width 90 height 23
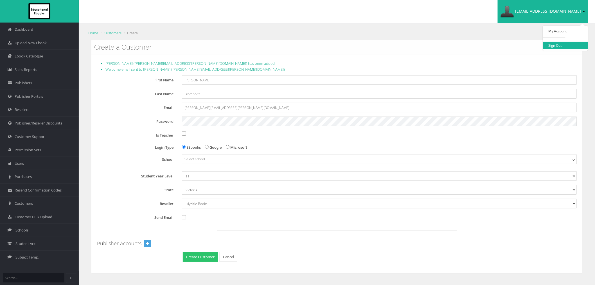
click at [565, 46] on link "Sign Out" at bounding box center [565, 46] width 45 height 8
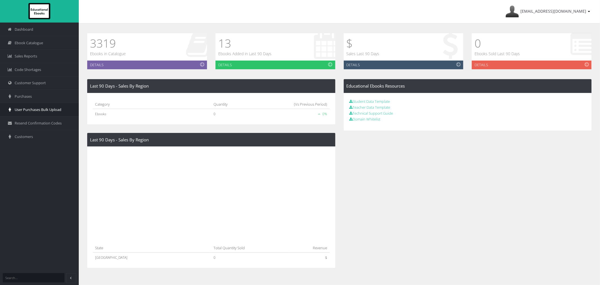
click at [57, 103] on link "User Purchases Bulk Upload" at bounding box center [39, 110] width 79 height 14
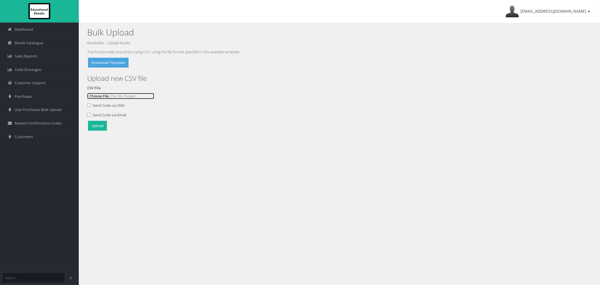
click at [94, 95] on input "file" at bounding box center [120, 96] width 67 height 6
type input "C:\fakepath\Multi School EE Upload [DATE]csv"
click at [101, 124] on button "Upload" at bounding box center [97, 126] width 19 height 10
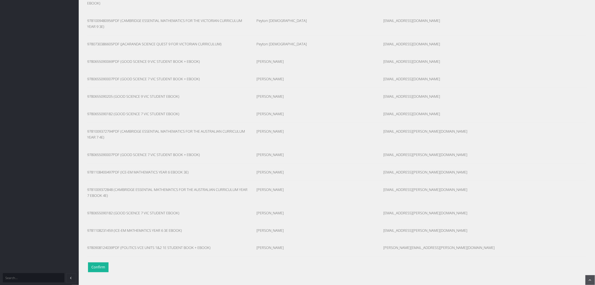
scroll to position [220, 0]
click at [94, 269] on button "Confirm" at bounding box center [98, 267] width 21 height 10
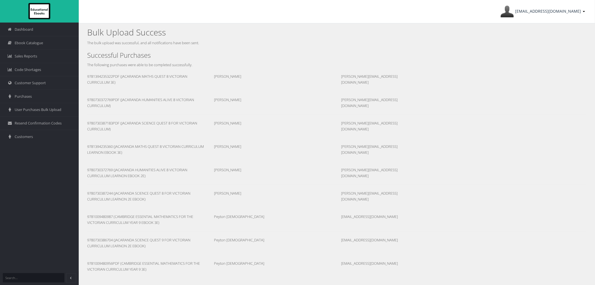
click at [544, 15] on link "[EMAIL_ADDRESS][DOMAIN_NAME]" at bounding box center [543, 11] width 90 height 23
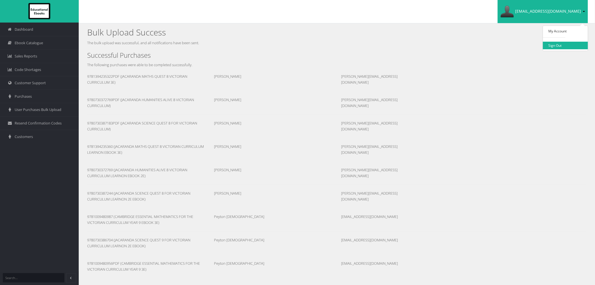
click at [551, 46] on link "Sign Out" at bounding box center [565, 46] width 45 height 8
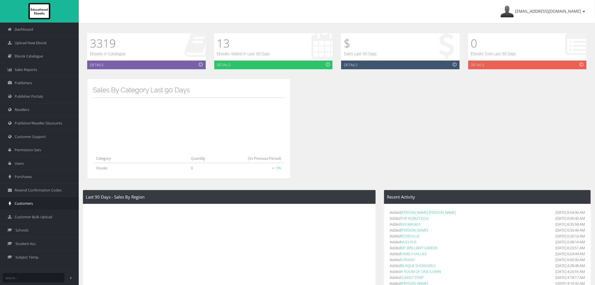
click at [36, 206] on link "Customers" at bounding box center [39, 203] width 79 height 14
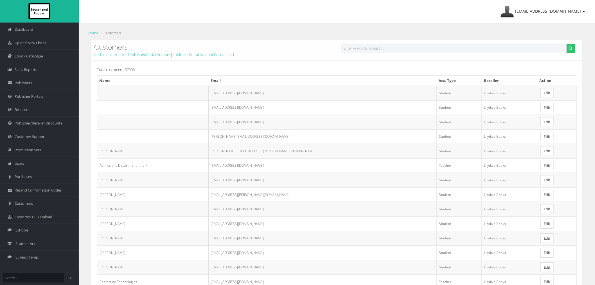
click at [364, 47] on input "text" at bounding box center [454, 49] width 226 height 10
paste input "01664720@rowvillesc.vic.edu.au"
type input "01664720@rowvillesc.vic.edu.au"
click at [567, 44] on button "submit" at bounding box center [571, 49] width 9 height 10
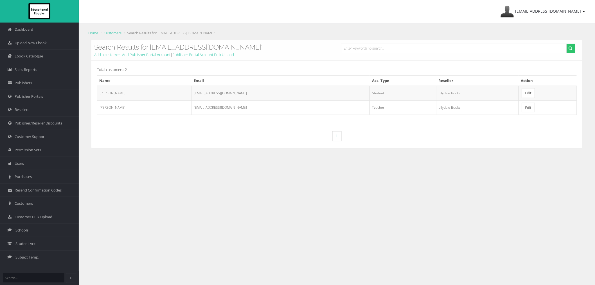
click at [523, 106] on link "Edit" at bounding box center [528, 108] width 13 height 10
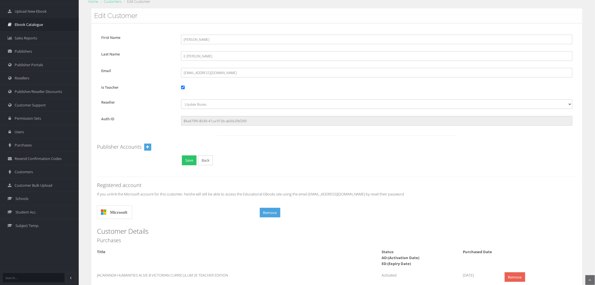
scroll to position [31, 0]
click at [114, 5] on li "Customers" at bounding box center [110, 2] width 23 height 6
click at [114, 2] on link "Customers" at bounding box center [113, 1] width 18 height 5
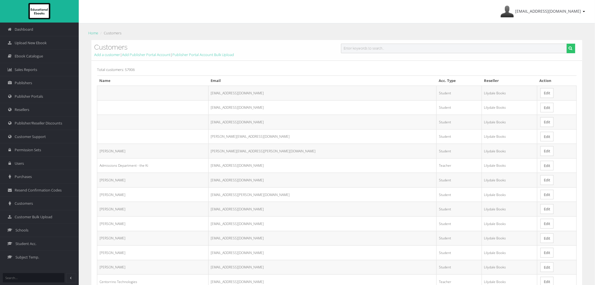
click at [381, 47] on input "text" at bounding box center [454, 49] width 226 height 10
click at [567, 44] on button "submit" at bounding box center [571, 49] width 9 height 10
paste input "[EMAIL_ADDRESS][DOMAIN_NAME]"
type input "[EMAIL_ADDRESS][DOMAIN_NAME]"
click at [567, 44] on button "submit" at bounding box center [571, 49] width 9 height 10
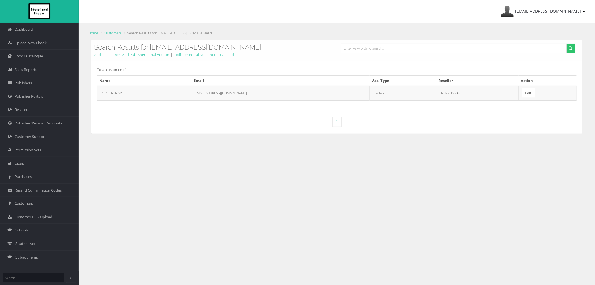
click at [526, 91] on link "Edit" at bounding box center [528, 93] width 13 height 10
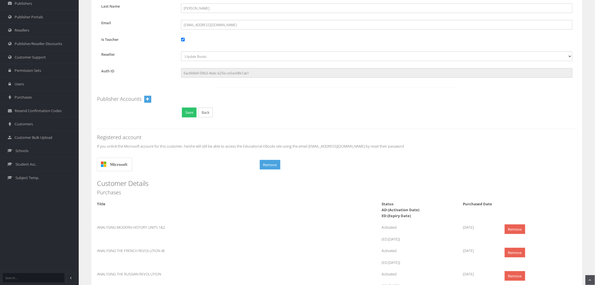
scroll to position [31, 0]
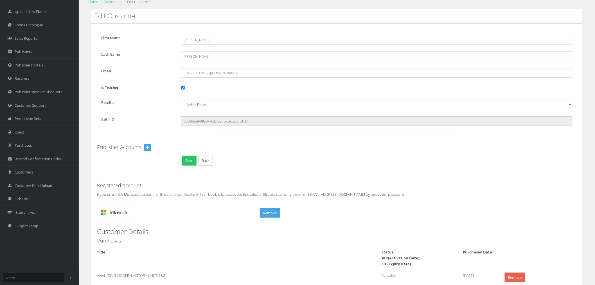
click at [111, 2] on link "Customers" at bounding box center [113, 1] width 18 height 5
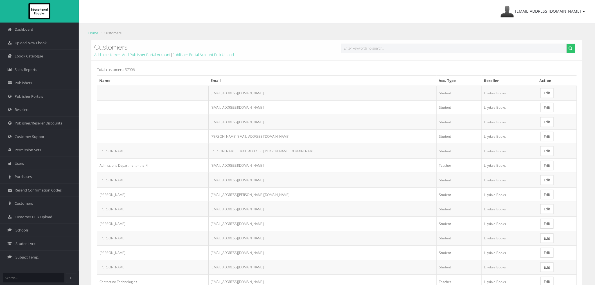
click at [389, 50] on input "text" at bounding box center [454, 49] width 226 height 10
paste input "[EMAIL_ADDRESS][DOMAIN_NAME]"
type input "[EMAIL_ADDRESS][DOMAIN_NAME]"
click at [567, 44] on button "submit" at bounding box center [571, 49] width 9 height 10
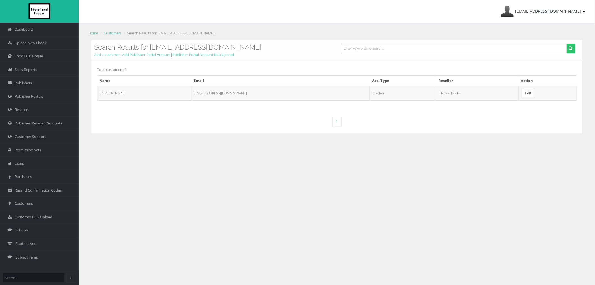
click at [527, 88] on link "Edit" at bounding box center [528, 93] width 13 height 10
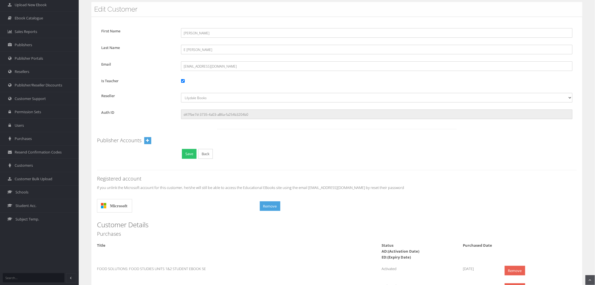
scroll to position [31, 0]
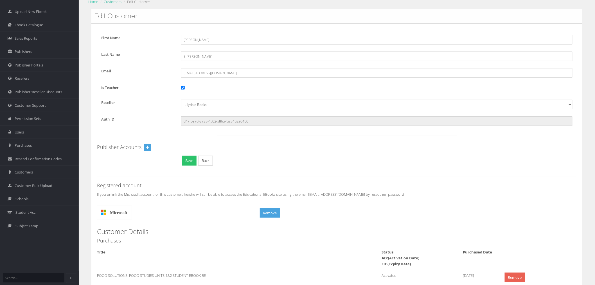
click at [111, 2] on link "Customers" at bounding box center [113, 1] width 18 height 5
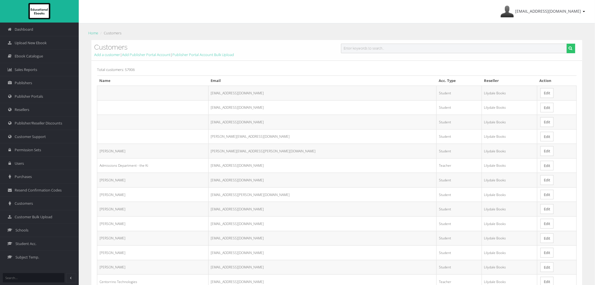
click at [379, 50] on input "text" at bounding box center [454, 49] width 226 height 10
paste input "[EMAIL_ADDRESS][DOMAIN_NAME]"
type input "[EMAIL_ADDRESS][DOMAIN_NAME]"
click at [567, 44] on button "submit" at bounding box center [571, 49] width 9 height 10
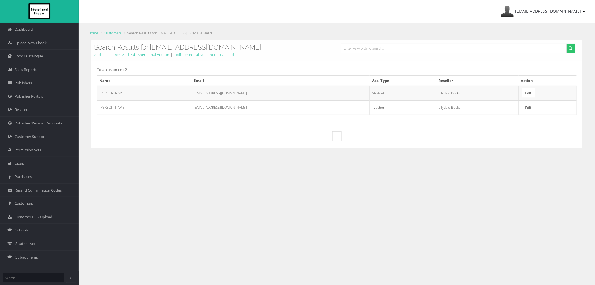
click at [528, 109] on link "Edit" at bounding box center [528, 108] width 13 height 10
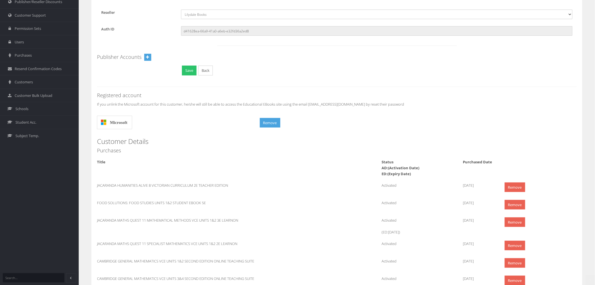
scroll to position [125, 0]
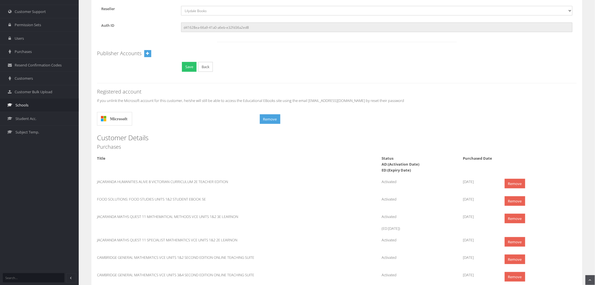
click at [24, 106] on span "Schools" at bounding box center [21, 104] width 13 height 5
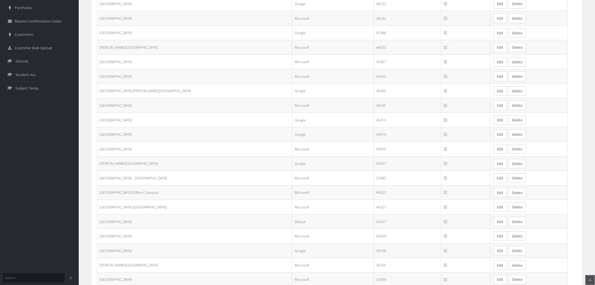
scroll to position [216, 0]
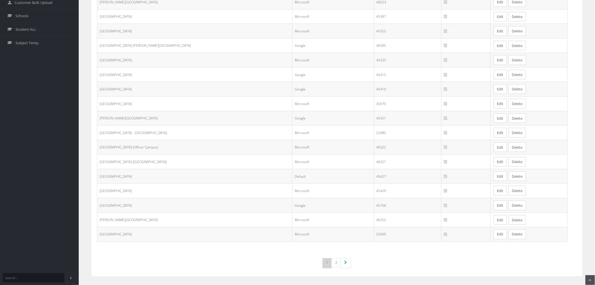
click at [494, 235] on link "Edit" at bounding box center [500, 234] width 13 height 10
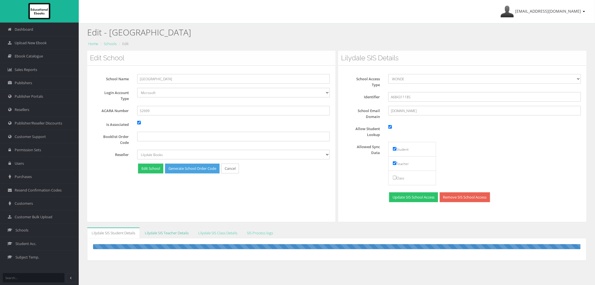
click at [172, 235] on link "Lilydale SIS Teacher Details" at bounding box center [166, 232] width 53 height 11
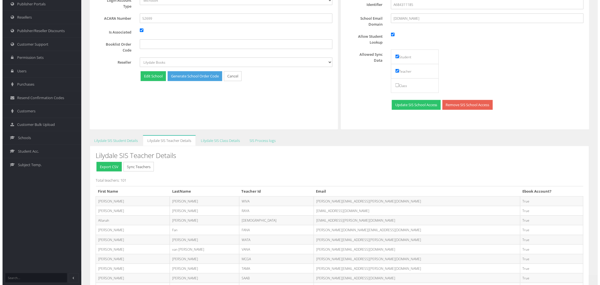
scroll to position [94, 0]
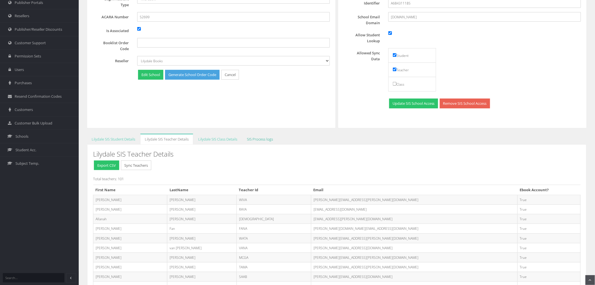
click at [265, 143] on link "SIS Process logs" at bounding box center [260, 139] width 35 height 11
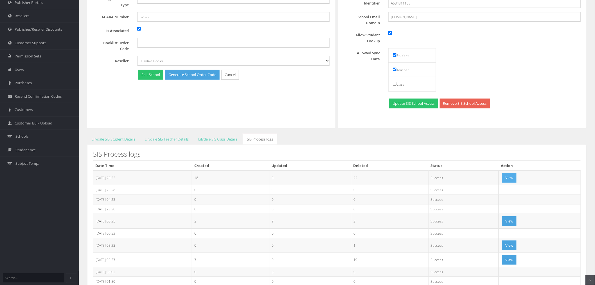
click at [509, 176] on button "View" at bounding box center [509, 178] width 15 height 10
click at [513, 181] on button "View" at bounding box center [509, 178] width 15 height 10
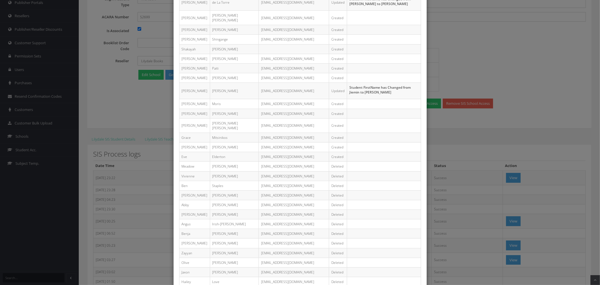
click at [473, 193] on div "First Name Last Name Email Status Changes [GEOGRAPHIC_DATA][PERSON_NAME] [EMAIL…" at bounding box center [300, 142] width 600 height 285
